Goal: Communication & Community: Participate in discussion

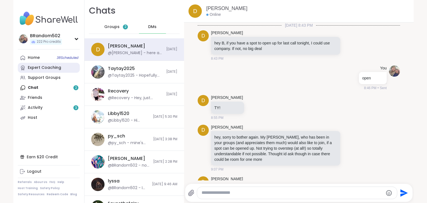
scroll to position [759, 0]
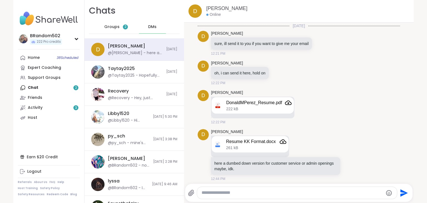
click at [111, 25] on span "Groups" at bounding box center [111, 27] width 15 height 6
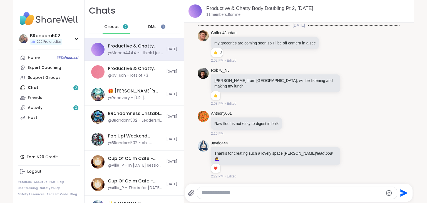
scroll to position [112, 0]
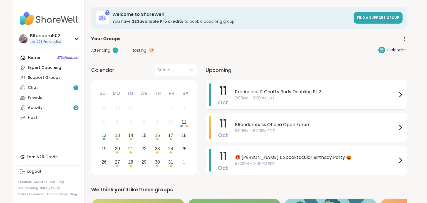
click at [266, 99] on span "2:00PM - 3:30PM EDT" at bounding box center [316, 98] width 162 height 6
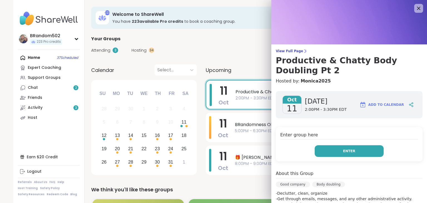
click at [330, 149] on button "Enter" at bounding box center [348, 151] width 69 height 12
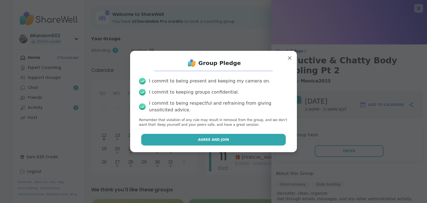
click at [241, 137] on button "Agree and Join" at bounding box center [213, 140] width 145 height 12
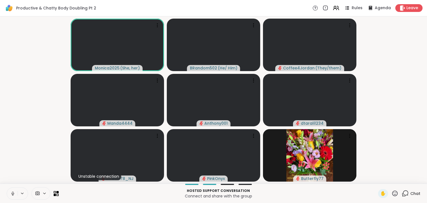
click at [12, 192] on icon at bounding box center [12, 193] width 5 height 5
drag, startPoint x: 56, startPoint y: 122, endPoint x: 58, endPoint y: 114, distance: 8.6
click at [58, 114] on video-player-container "Monica2025 ( She, her ) BRandom502 ( He/ Him ) Coffee4Jordan ( They/them ) Mand…" at bounding box center [213, 100] width 420 height 163
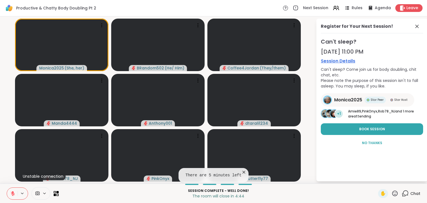
click at [13, 194] on icon at bounding box center [12, 193] width 5 height 5
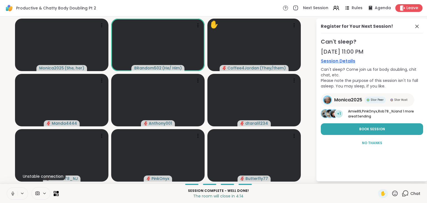
click at [13, 194] on icon at bounding box center [12, 193] width 5 height 5
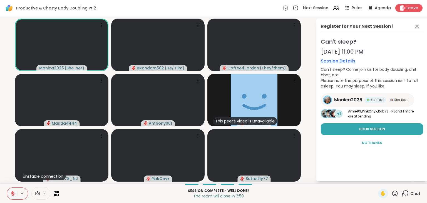
click at [397, 192] on icon at bounding box center [394, 193] width 7 height 7
click at [376, 179] on span "❤️" at bounding box center [378, 178] width 6 height 7
click at [418, 26] on icon at bounding box center [416, 26] width 7 height 7
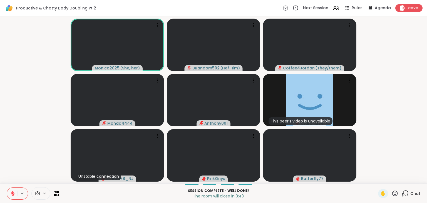
click at [407, 193] on icon at bounding box center [404, 193] width 7 height 7
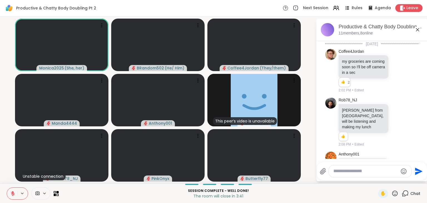
scroll to position [214, 0]
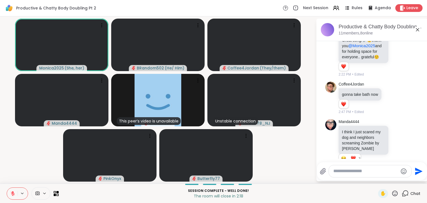
click at [10, 192] on icon at bounding box center [12, 193] width 5 height 5
click at [14, 194] on icon at bounding box center [12, 193] width 5 height 5
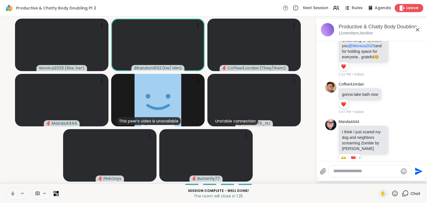
click at [405, 7] on icon at bounding box center [402, 8] width 6 height 6
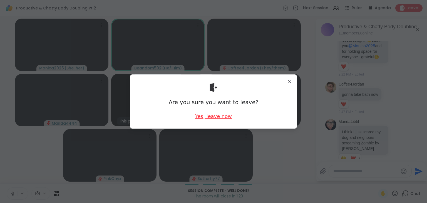
click at [214, 117] on div "Yes, leave now" at bounding box center [213, 116] width 37 height 7
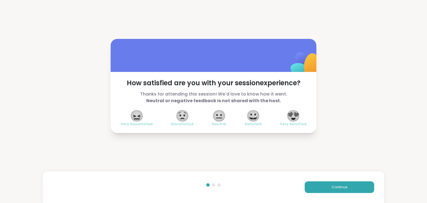
click at [297, 113] on span "😍" at bounding box center [293, 116] width 14 height 10
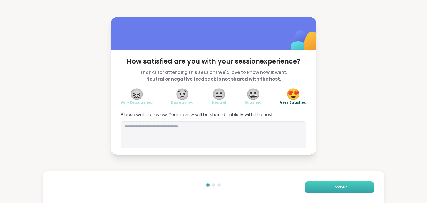
click at [329, 182] on button "Continue" at bounding box center [338, 187] width 69 height 12
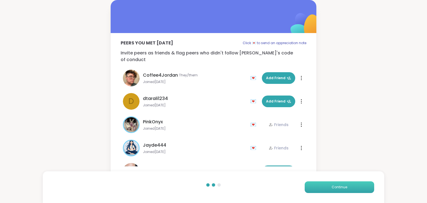
click at [329, 182] on button "Continue" at bounding box center [338, 187] width 69 height 12
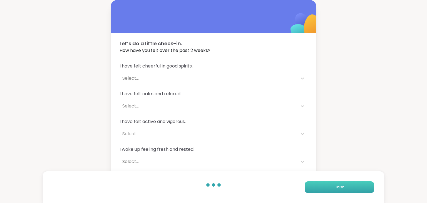
click at [329, 182] on button "Finish" at bounding box center [338, 187] width 69 height 12
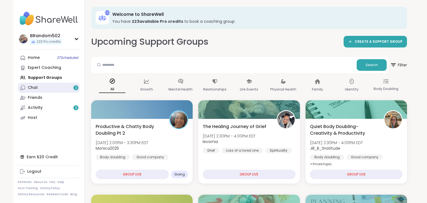
click at [45, 87] on link "Chat 2" at bounding box center [49, 88] width 62 height 10
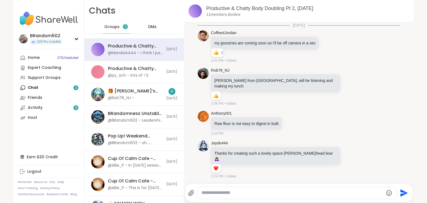
scroll to position [112, 0]
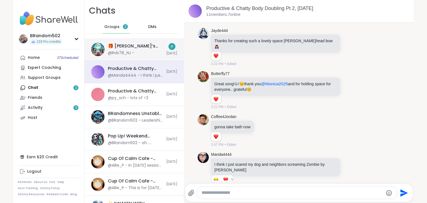
click at [129, 50] on div "🎁 Lynette’s Spooktacular Birthday Party 🎃 , Oct 11 @Rob78_NJ -" at bounding box center [135, 49] width 55 height 13
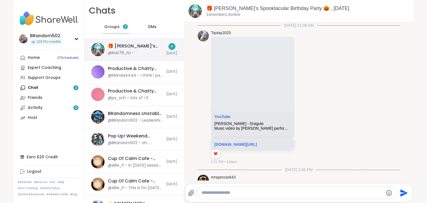
scroll to position [2412, 0]
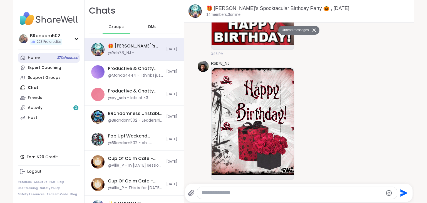
click at [42, 59] on link "Home 37 Scheduled" at bounding box center [49, 58] width 62 height 10
